Goal: Task Accomplishment & Management: Manage account settings

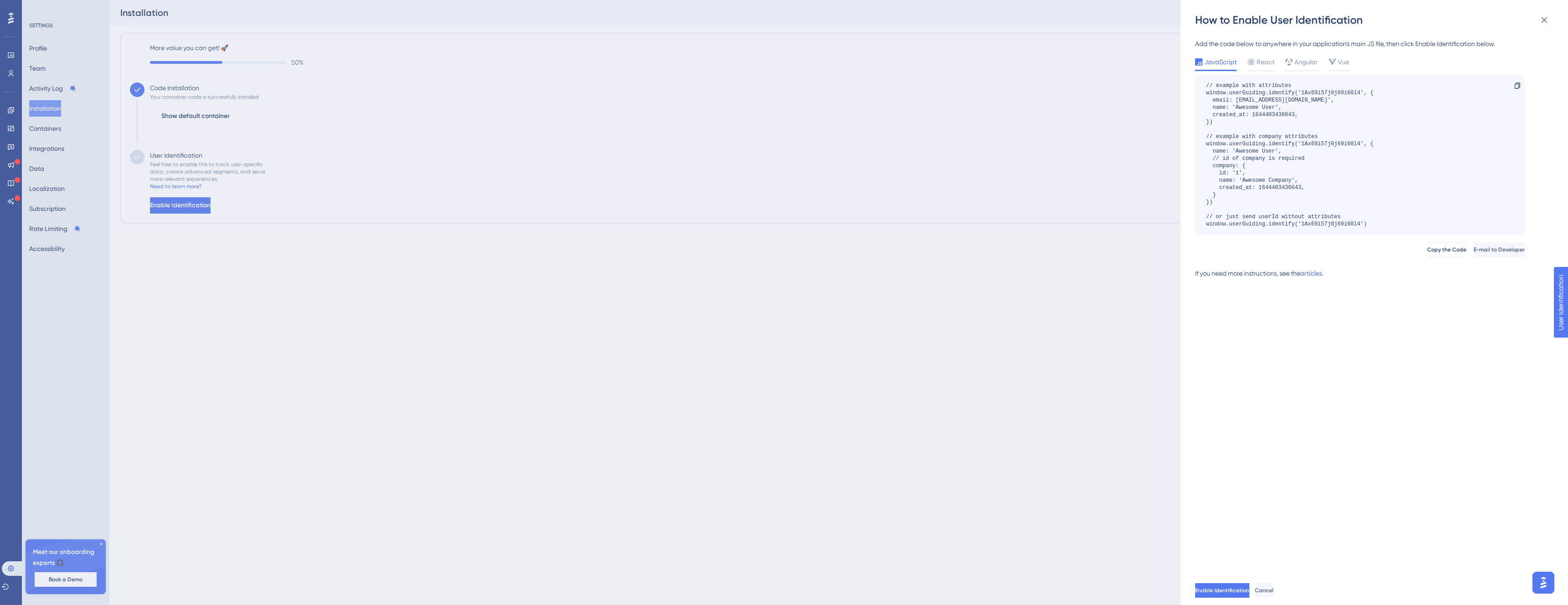
click at [1227, 134] on div "// example with attributes window.userGuiding.identify('1Ax69i57j0j69i60l4', { …" at bounding box center [1290, 155] width 167 height 146
drag, startPoint x: 1227, startPoint y: 134, endPoint x: 1327, endPoint y: 140, distance: 100.2
click at [1327, 140] on div "// example with attributes window.userGuiding.identify('1Ax69i57j0j69i60l4', { …" at bounding box center [1290, 155] width 167 height 146
click at [1236, 148] on div "// example with attributes window.userGuiding.identify('1Ax69i57j0j69i60l4', { …" at bounding box center [1290, 155] width 167 height 146
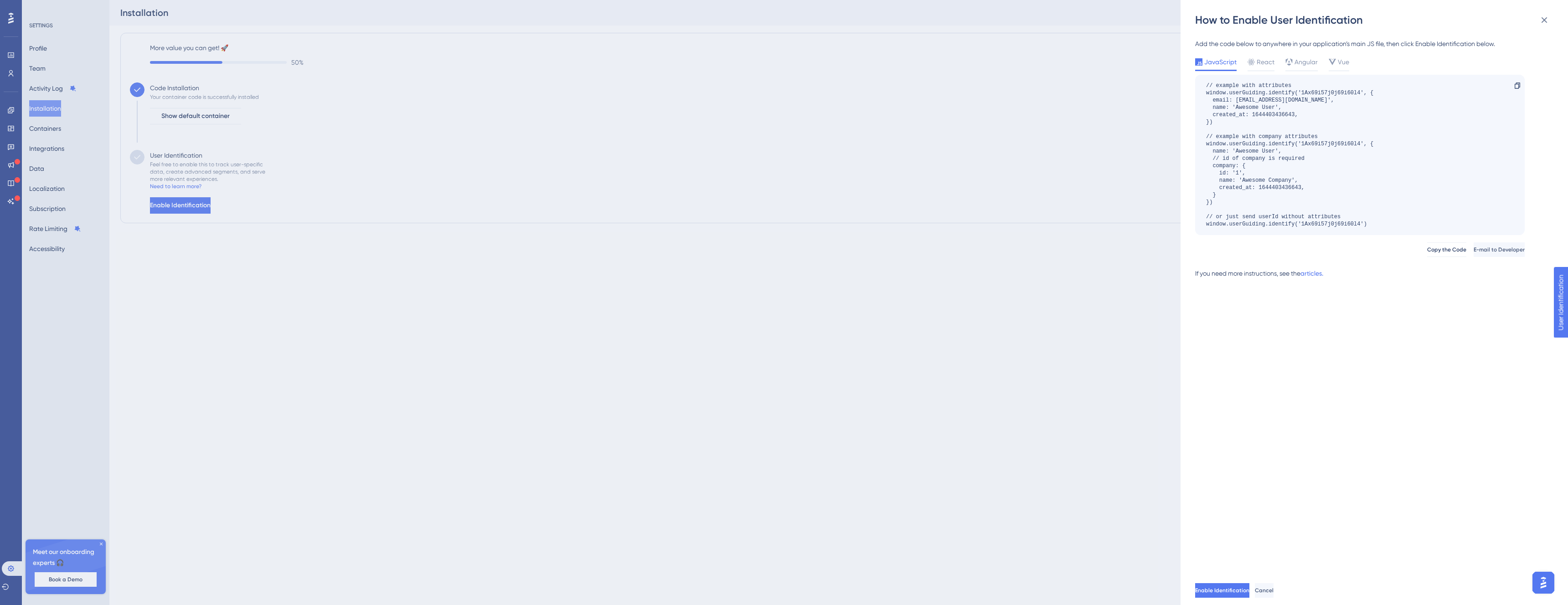
click at [1234, 146] on div "// example with attributes window.userGuiding.identify('1Ax69i57j0j69i60l4', { …" at bounding box center [1290, 155] width 167 height 146
drag, startPoint x: 1234, startPoint y: 146, endPoint x: 1236, endPoint y: 167, distance: 21.1
click at [1251, 172] on div "// example with attributes window.userGuiding.identify('1Ax69i57j0j69i60l4', { …" at bounding box center [1290, 155] width 167 height 146
click at [1227, 91] on div "// example with attributes window.userGuiding.identify('1Ax69i57j0j69i60l4', { …" at bounding box center [1290, 155] width 167 height 146
drag, startPoint x: 1226, startPoint y: 94, endPoint x: 1247, endPoint y: 141, distance: 51.5
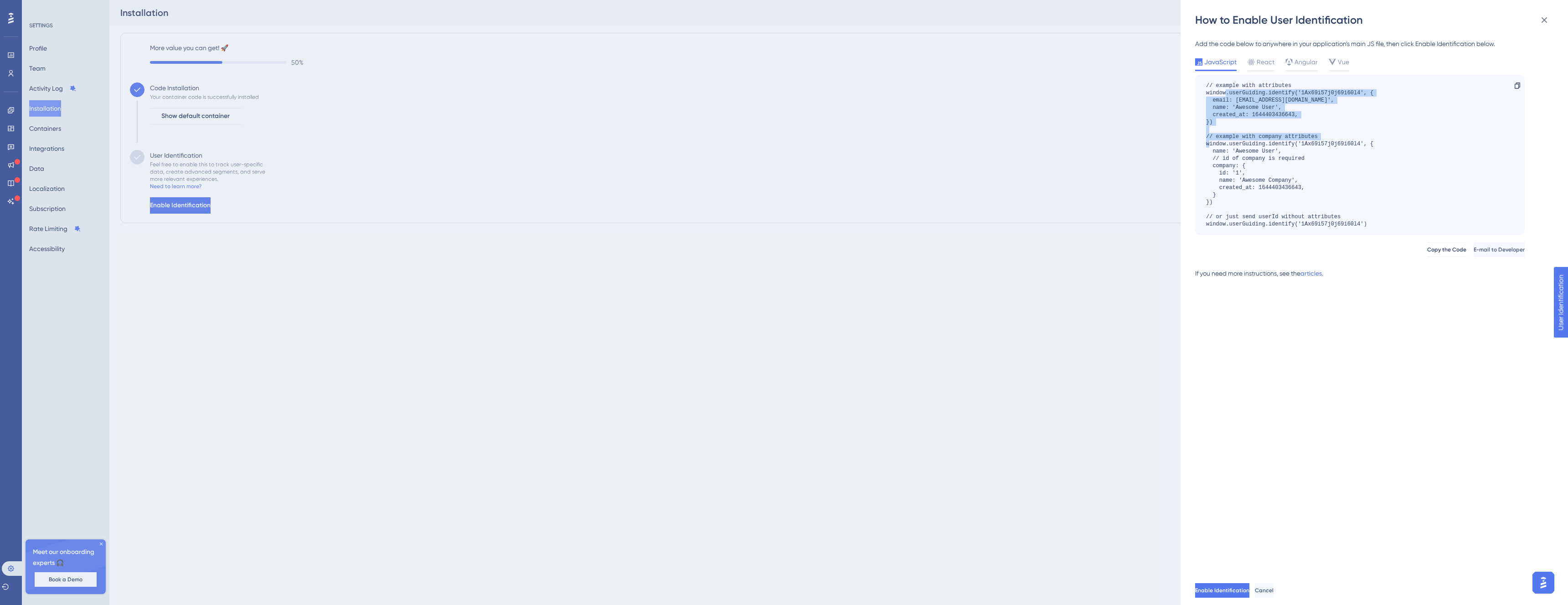
click at [1247, 141] on div "// example with attributes window.userGuiding.identify('1Ax69i57j0j69i60l4', { …" at bounding box center [1290, 155] width 167 height 146
click at [1255, 121] on div "// example with attributes window.userGuiding.identify('1Ax69i57j0j69i60l4', { …" at bounding box center [1290, 155] width 167 height 146
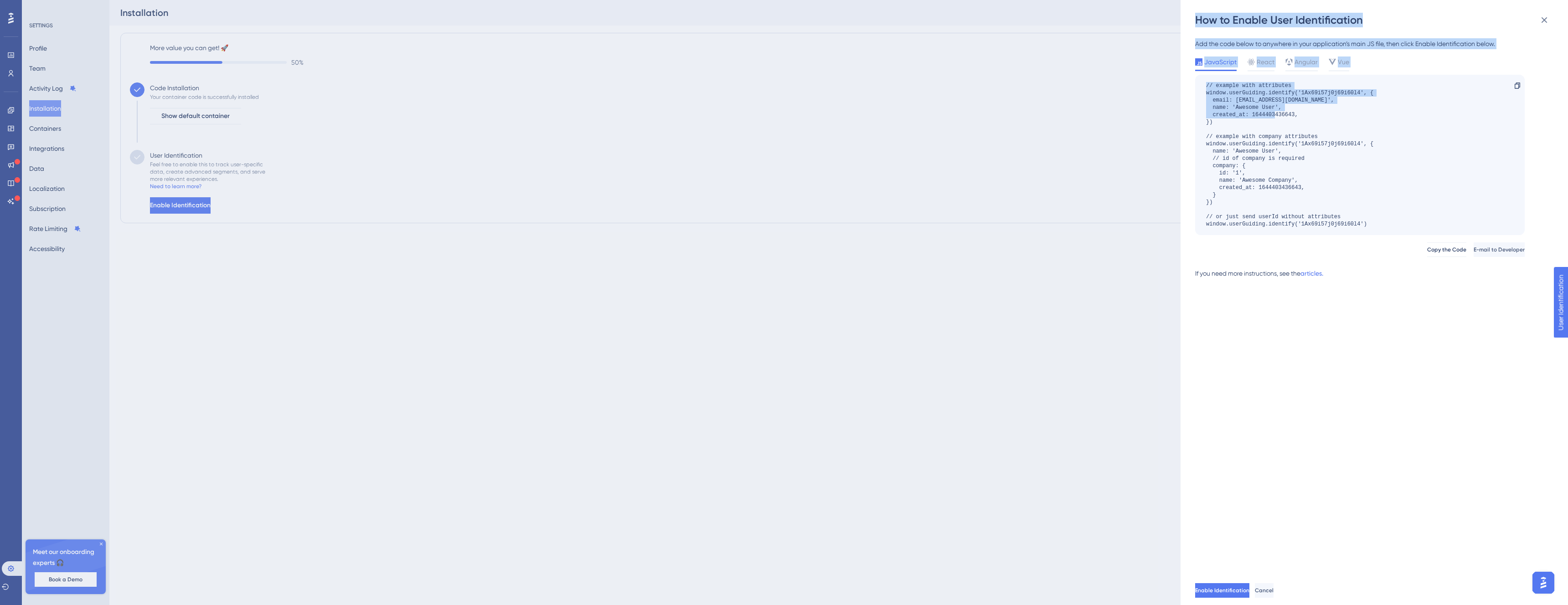
drag, startPoint x: 1218, startPoint y: 127, endPoint x: 1173, endPoint y: 59, distance: 81.5
click at [1173, 59] on div "How to Enable User Identification Add the code below to anywhere in your applic…" at bounding box center [784, 302] width 1568 height 605
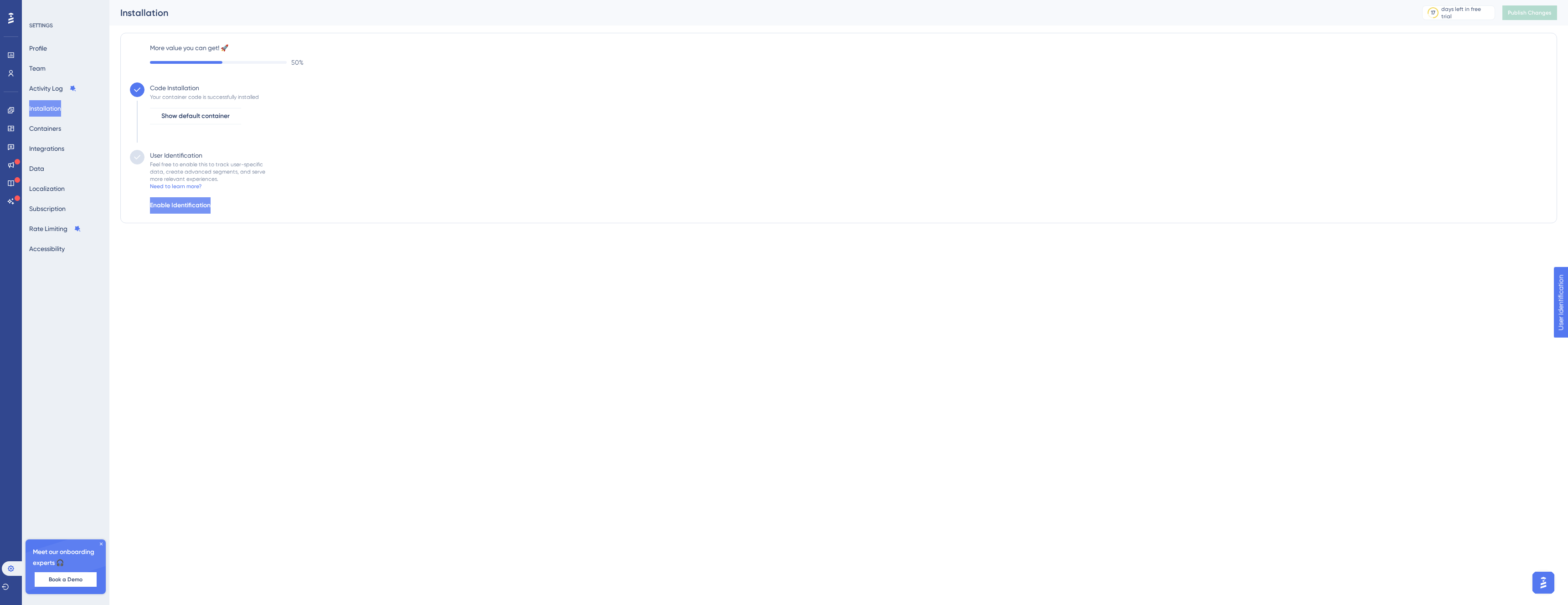
click at [179, 208] on span "Enable Identification" at bounding box center [180, 205] width 61 height 11
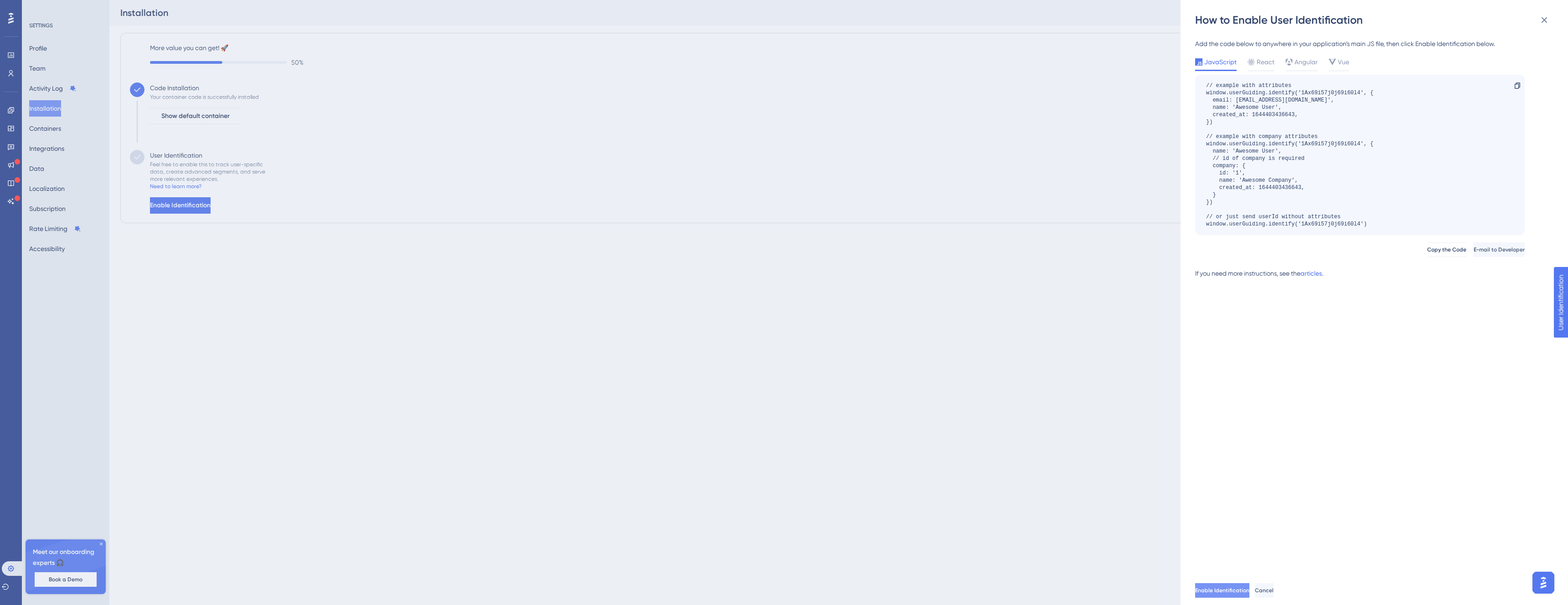
click at [1250, 587] on span "Enable Identification" at bounding box center [1222, 590] width 54 height 7
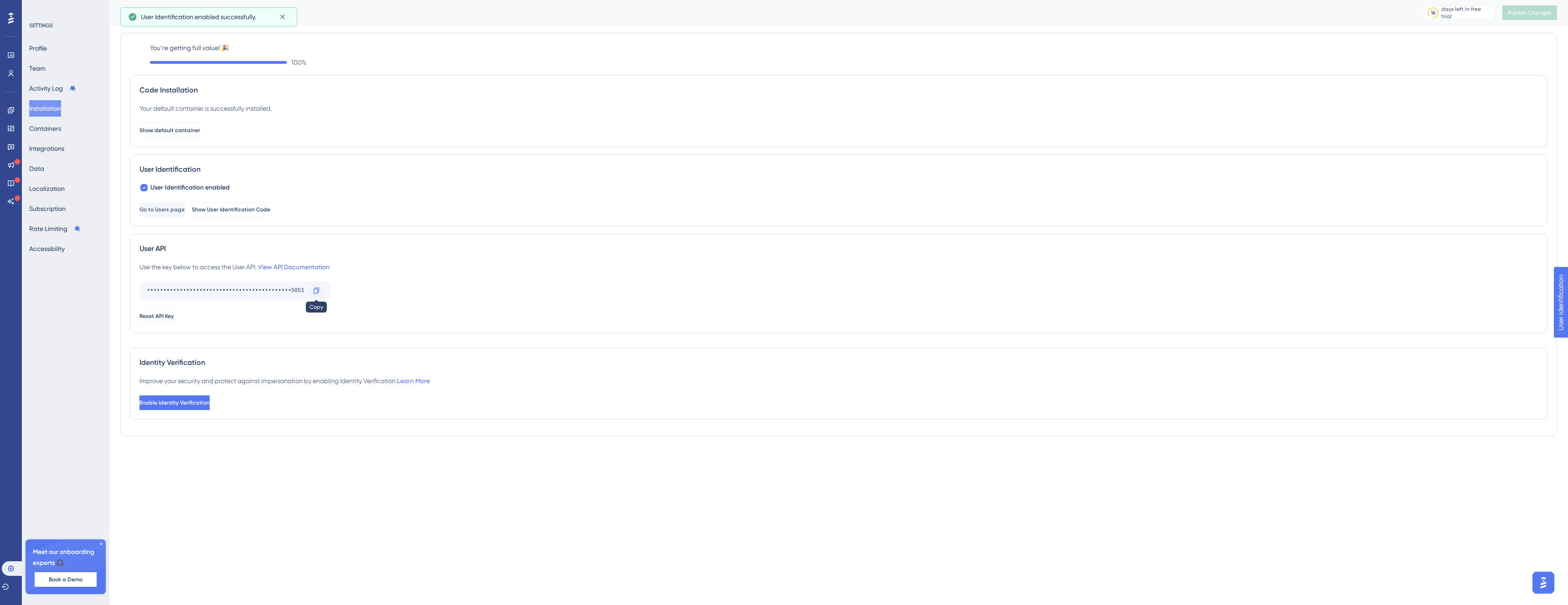
click at [310, 288] on div at bounding box center [316, 290] width 15 height 15
click at [205, 288] on div "••••••••••••••••••••••••••••••••••••••••••••5051" at bounding box center [226, 290] width 159 height 15
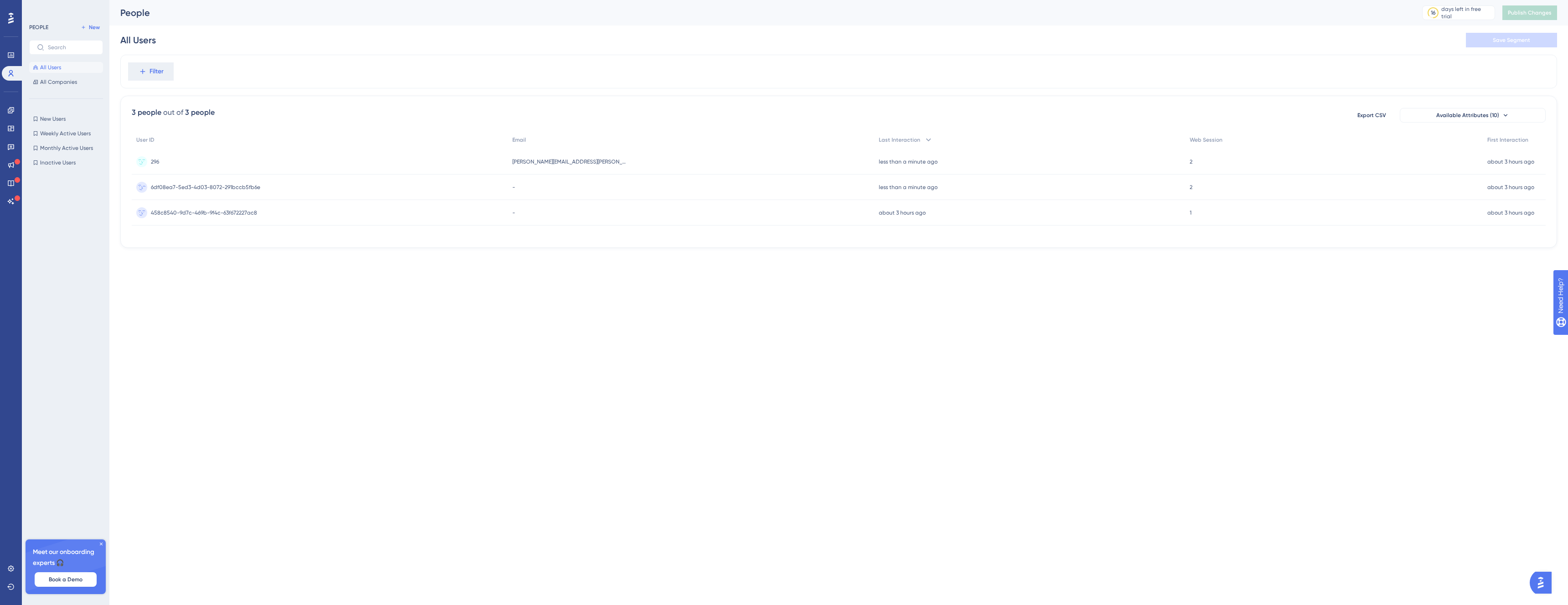
click at [263, 194] on div "6df08ea7-5ed3-4d03-8072-291bccb5fb6e 6df08ea7-5ed3-4d03-8072-291bccb5fb6e" at bounding box center [320, 187] width 376 height 26
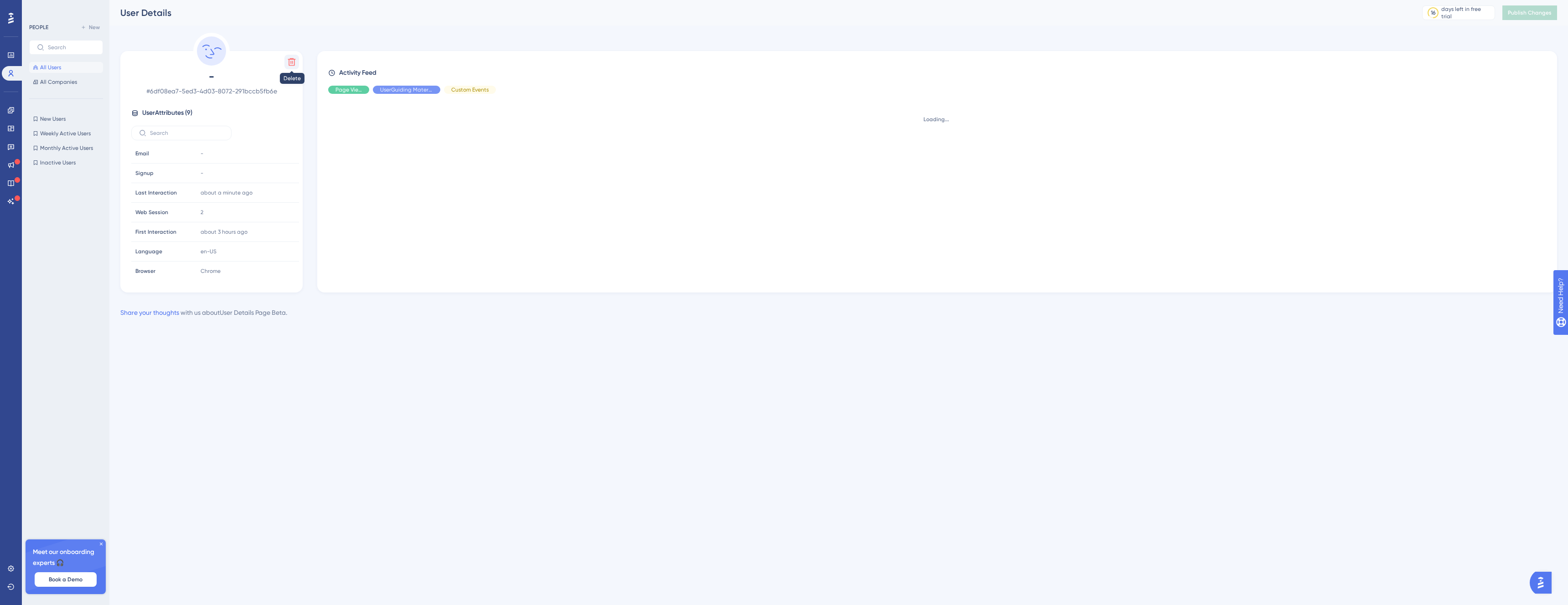
click at [295, 59] on icon at bounding box center [292, 62] width 9 height 9
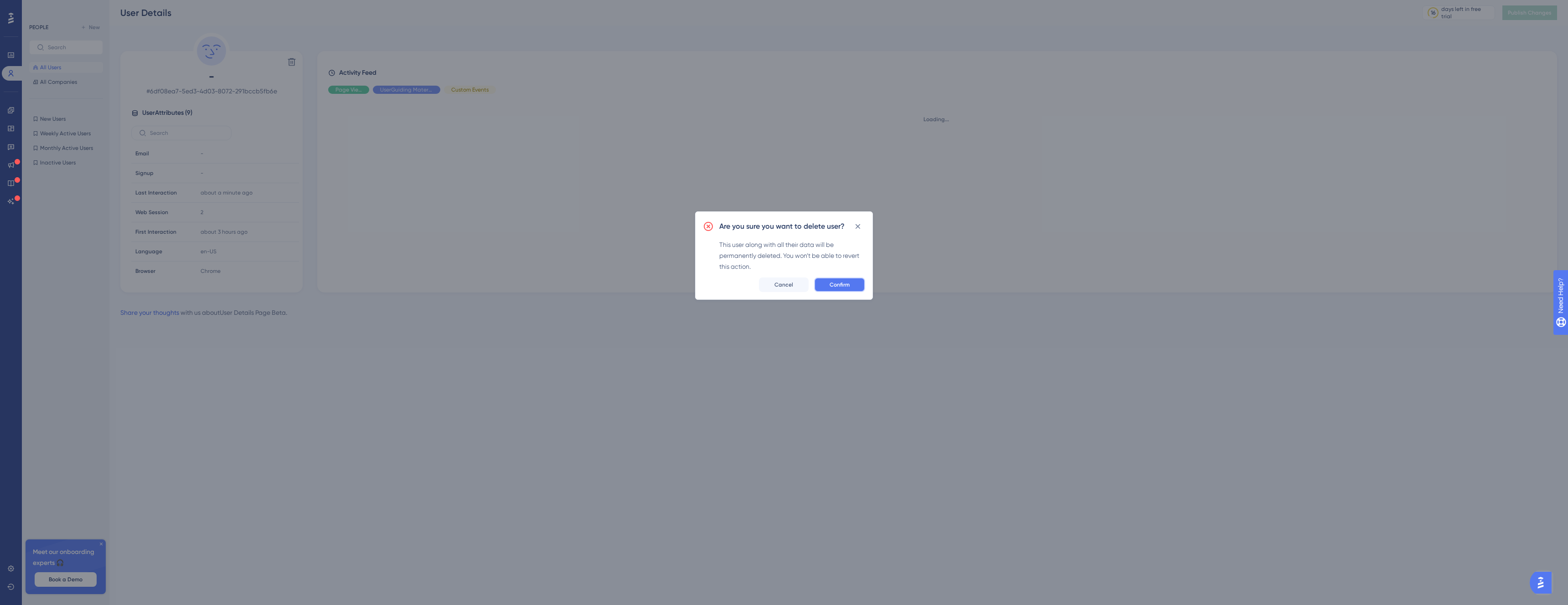
click at [841, 283] on span "Confirm" at bounding box center [840, 284] width 20 height 7
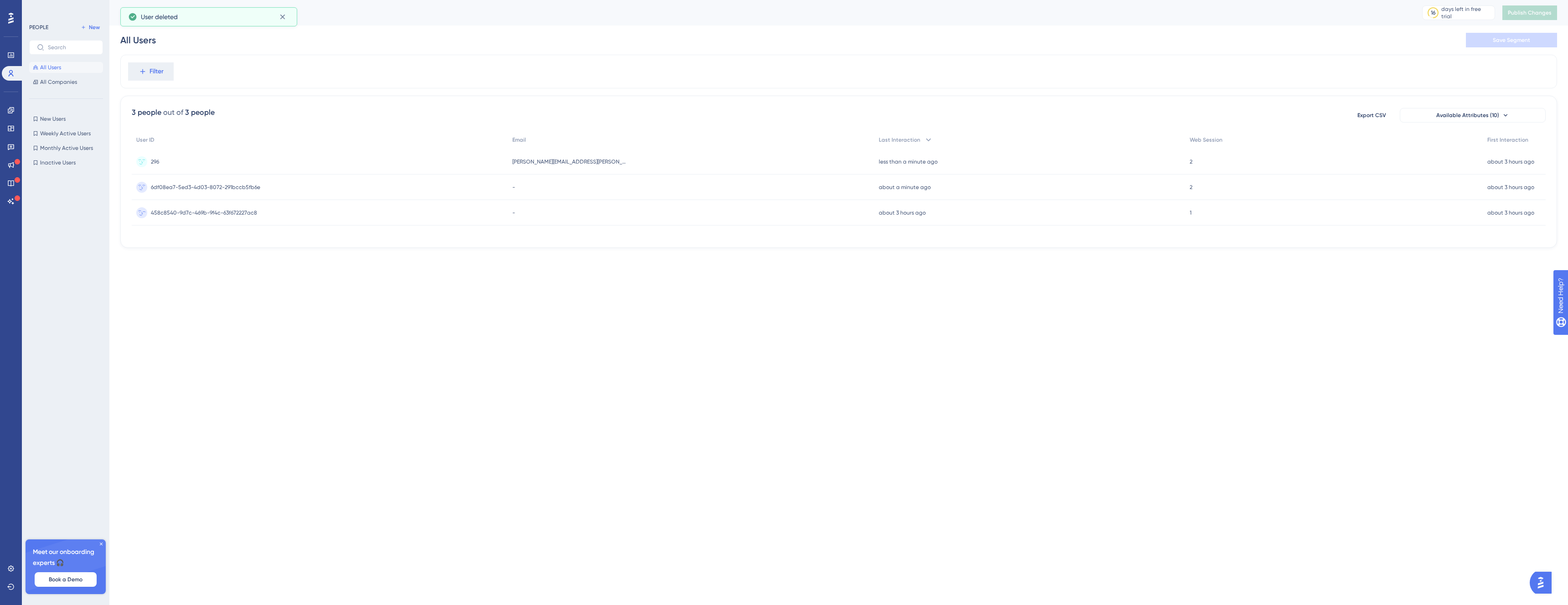
click at [259, 225] on div "458c8540-9d7c-469b-9f4c-63f672227ac8 458c8540-9d7c-469b-9f4c-63f672227ac8" at bounding box center [320, 212] width 376 height 26
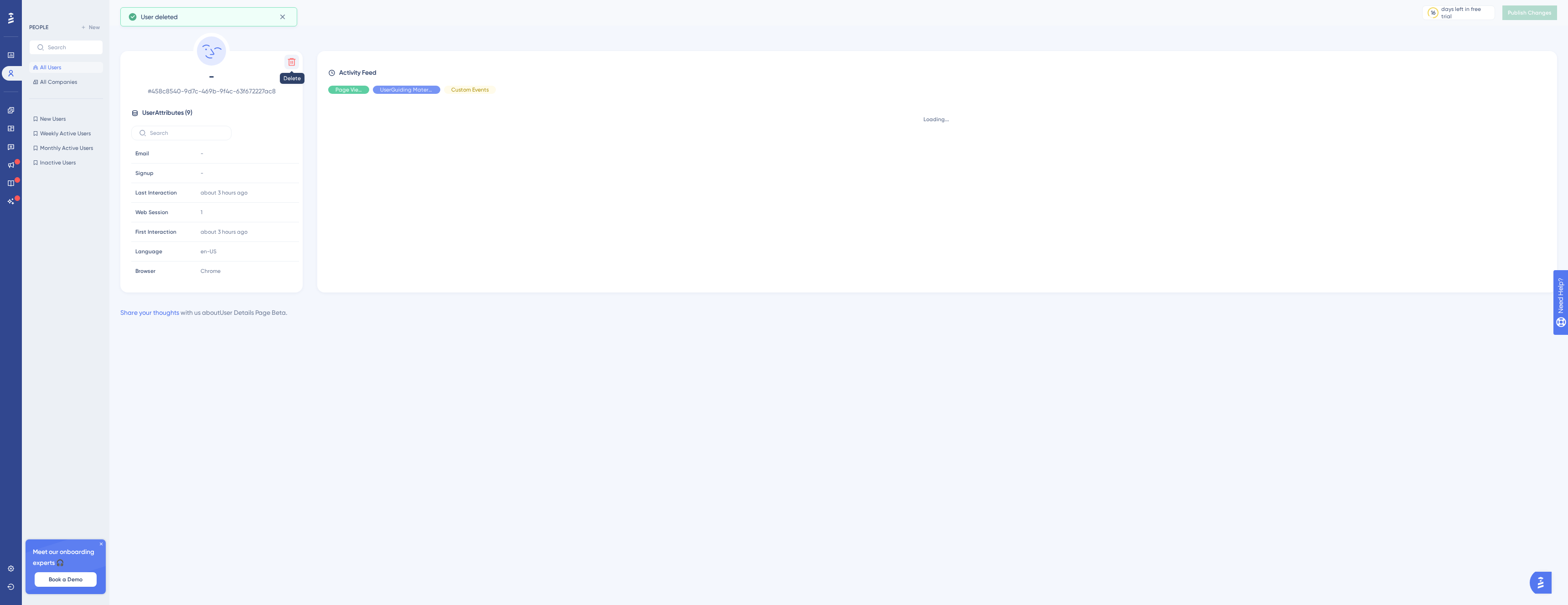
click at [294, 58] on icon at bounding box center [292, 62] width 9 height 9
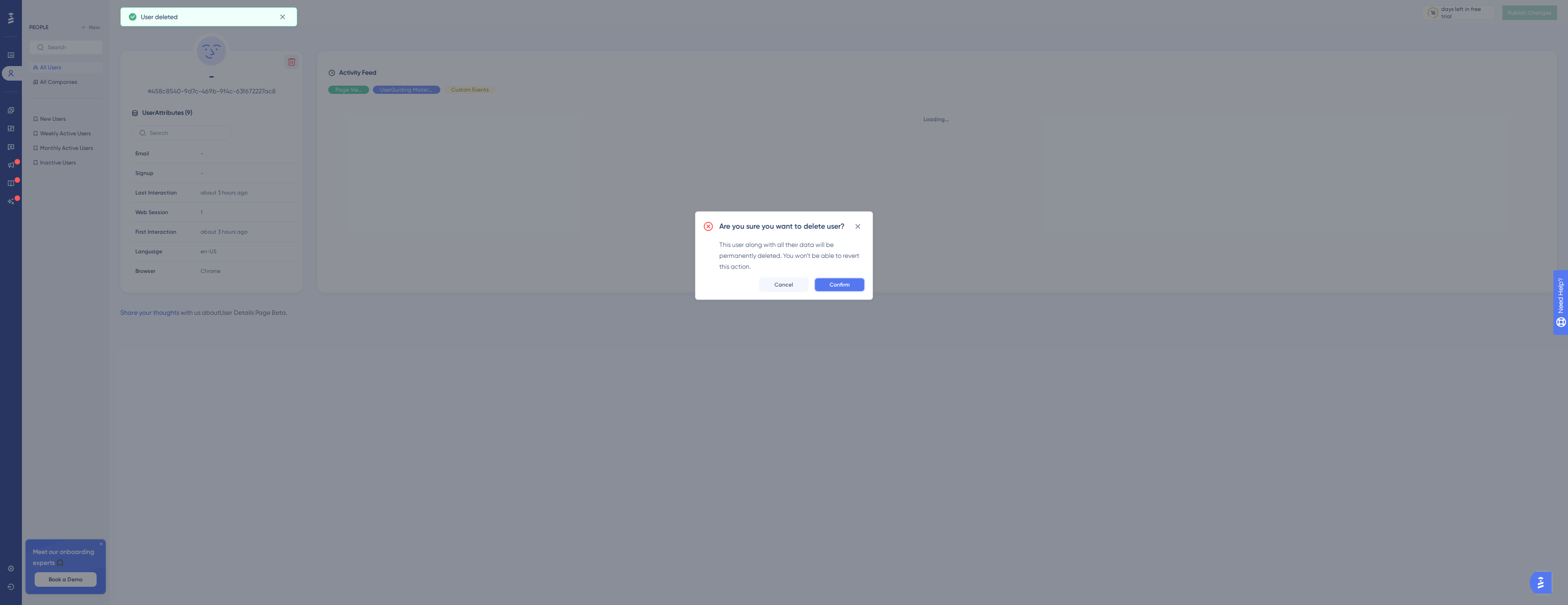
click at [841, 286] on span "Confirm" at bounding box center [840, 284] width 20 height 7
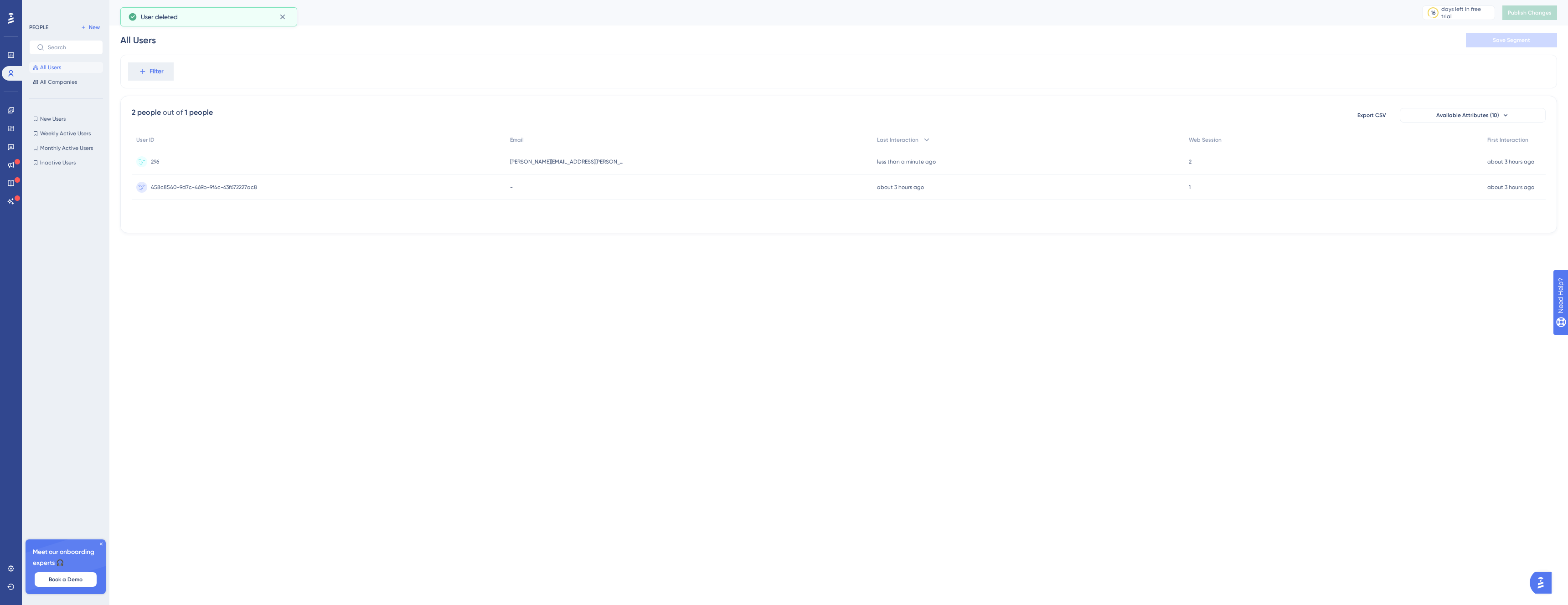
click at [224, 167] on div "296 296" at bounding box center [319, 162] width 374 height 26
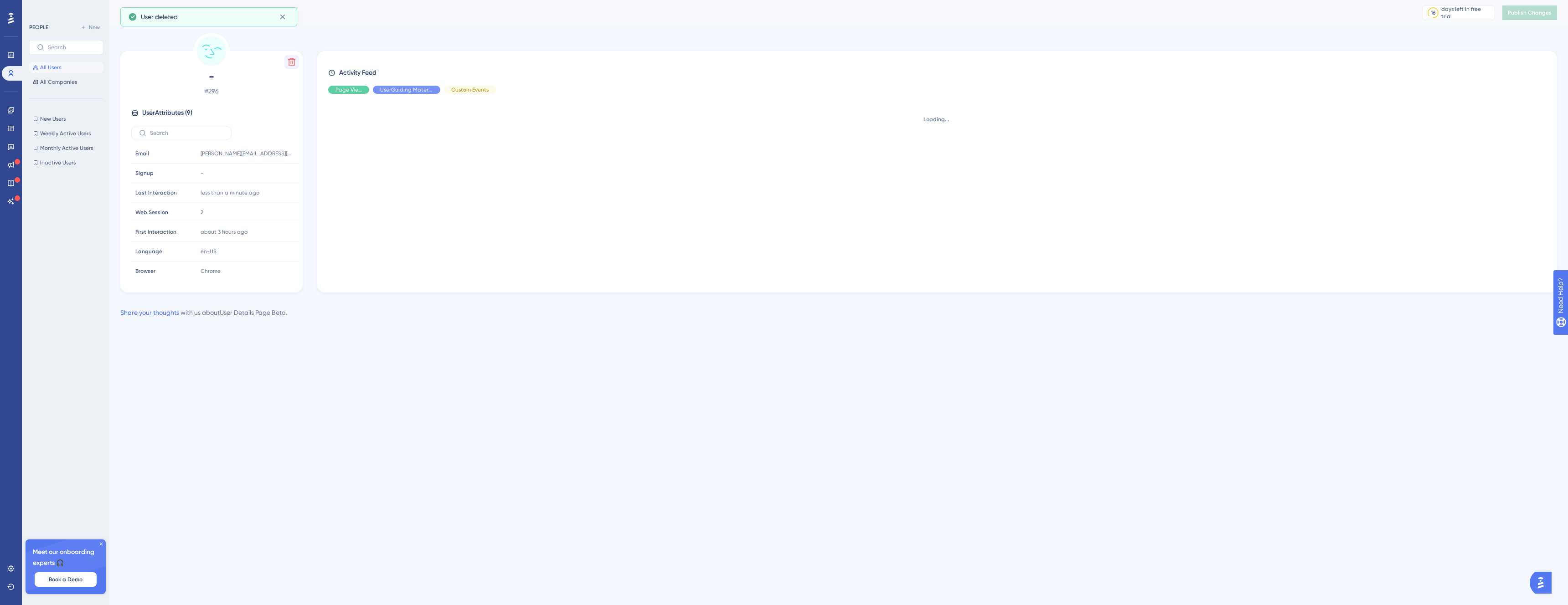
click at [286, 66] on button at bounding box center [291, 62] width 15 height 15
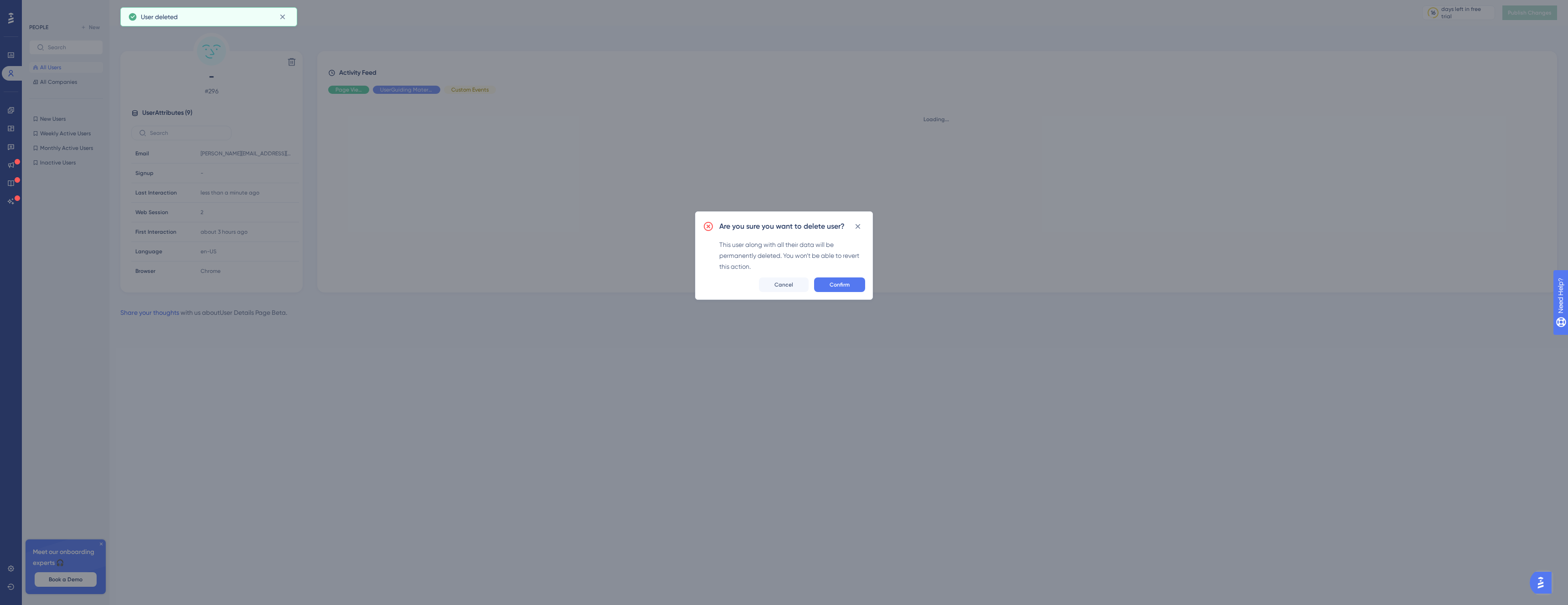
click at [837, 285] on span "Confirm" at bounding box center [840, 284] width 20 height 7
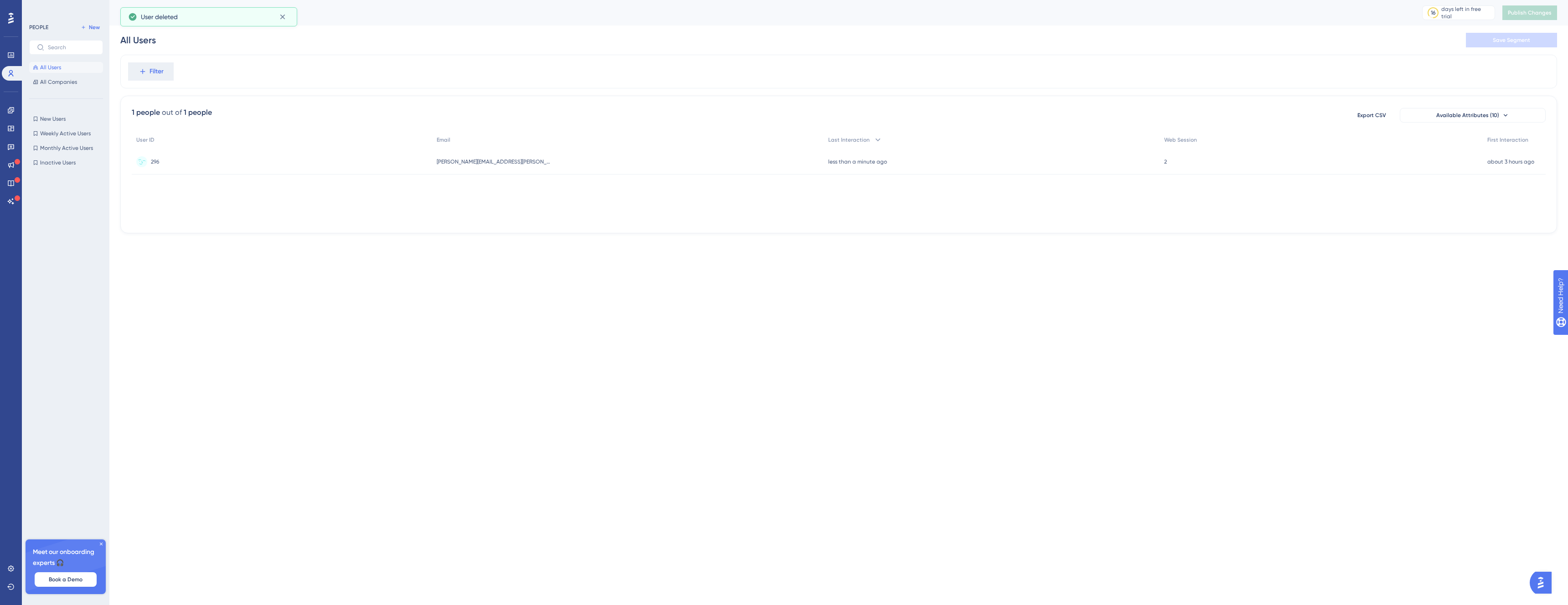
click at [199, 162] on div "296 296" at bounding box center [282, 162] width 301 height 26
click at [378, 167] on div "296 296" at bounding box center [282, 162] width 301 height 26
